Goal: Task Accomplishment & Management: Use online tool/utility

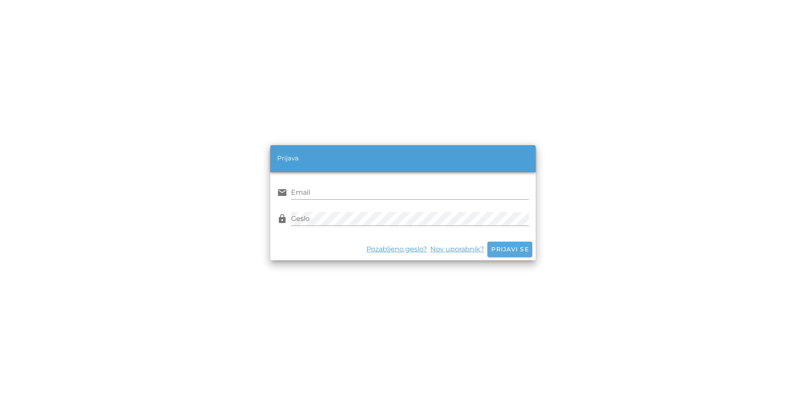
type input "[EMAIL_ADDRESS][DOMAIN_NAME]"
click at [504, 246] on span "Prijavi se" at bounding box center [510, 249] width 38 height 8
click at [505, 250] on div "Pozabljeno geslo? Nov uporabnik? Prijavi se" at bounding box center [402, 249] width 265 height 22
click at [500, 248] on div "Pozabljeno geslo? Nov uporabnik? Prijavi se" at bounding box center [402, 249] width 265 height 22
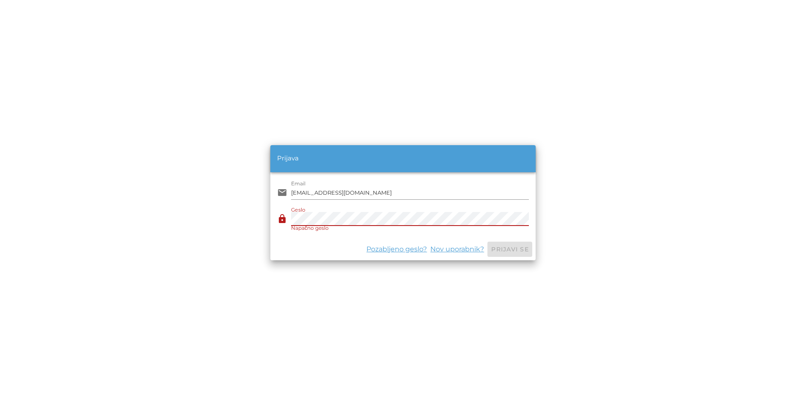
click at [287, 215] on div "lock Geslo Napačno geslo" at bounding box center [403, 219] width 252 height 25
click at [487, 242] on button "Prijavi se" at bounding box center [509, 249] width 45 height 15
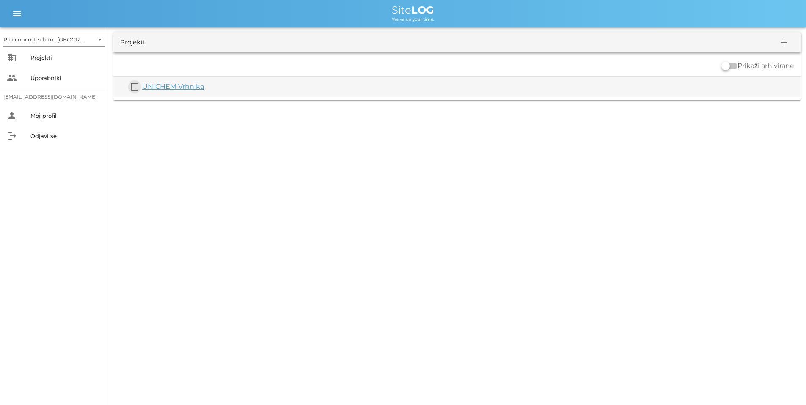
click at [134, 87] on button "check_box_outline_blank" at bounding box center [134, 87] width 10 height 10
click at [161, 90] on link "UNICHEM Vrhnika" at bounding box center [173, 92] width 62 height 8
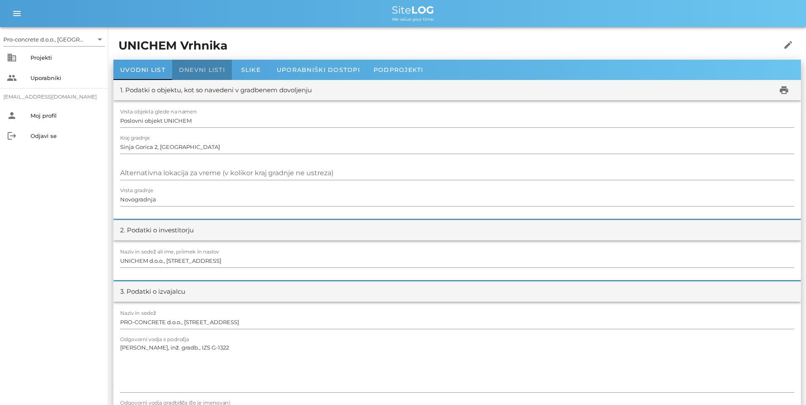
click at [204, 70] on span "Dnevni listi" at bounding box center [202, 70] width 46 height 8
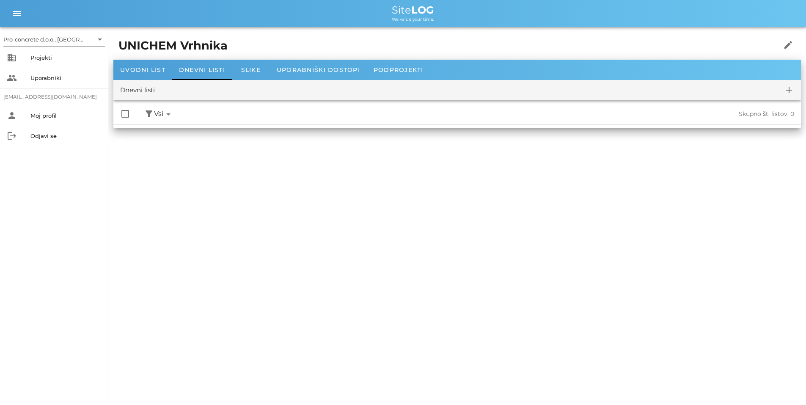
click at [171, 113] on icon "arrow_drop_down" at bounding box center [168, 114] width 10 height 10
